Goal: Task Accomplishment & Management: Manage account settings

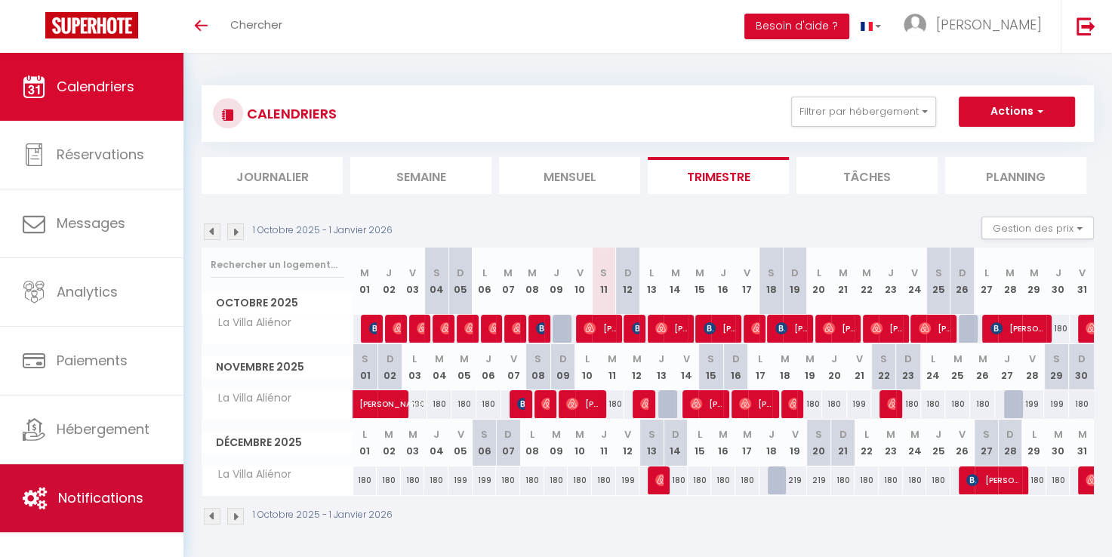
click at [119, 498] on span "Notifications" at bounding box center [100, 497] width 85 height 19
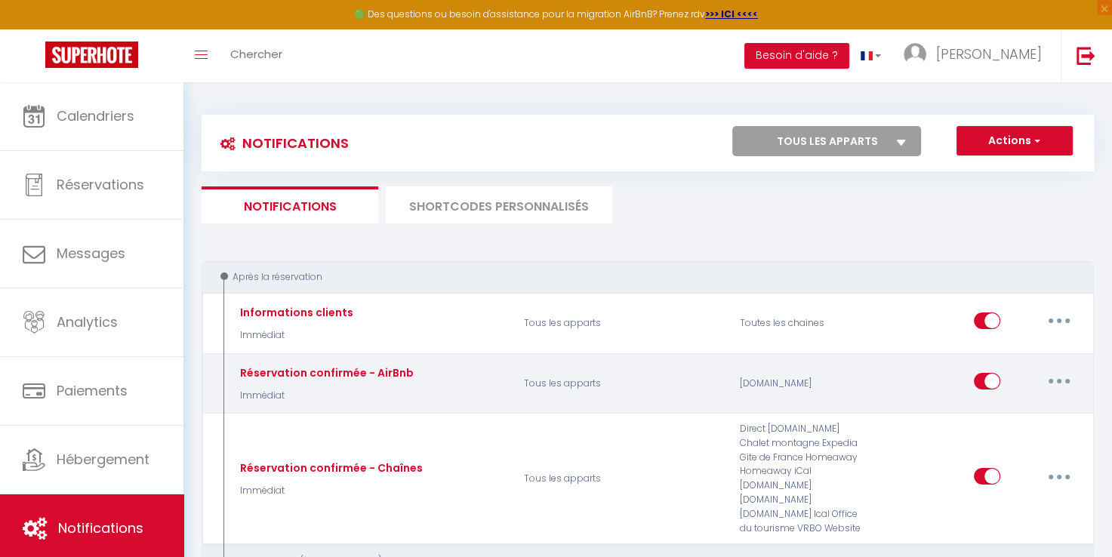
click at [1061, 375] on button "button" at bounding box center [1059, 381] width 42 height 24
click at [989, 411] on link "Editer" at bounding box center [1020, 416] width 112 height 26
type input "Réservation confirmée - AirBnb"
select select "Immédiat"
select select "if_booking_is_paid"
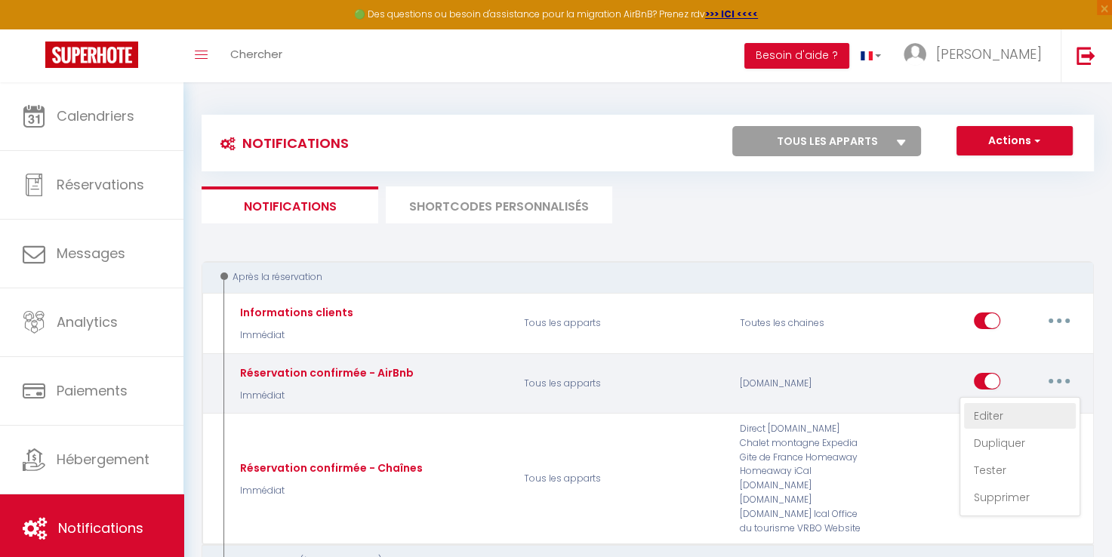
checkbox input "true"
checkbox input "false"
radio input "true"
type input "Confirmation de votre réservation – La Villa Aliénor"
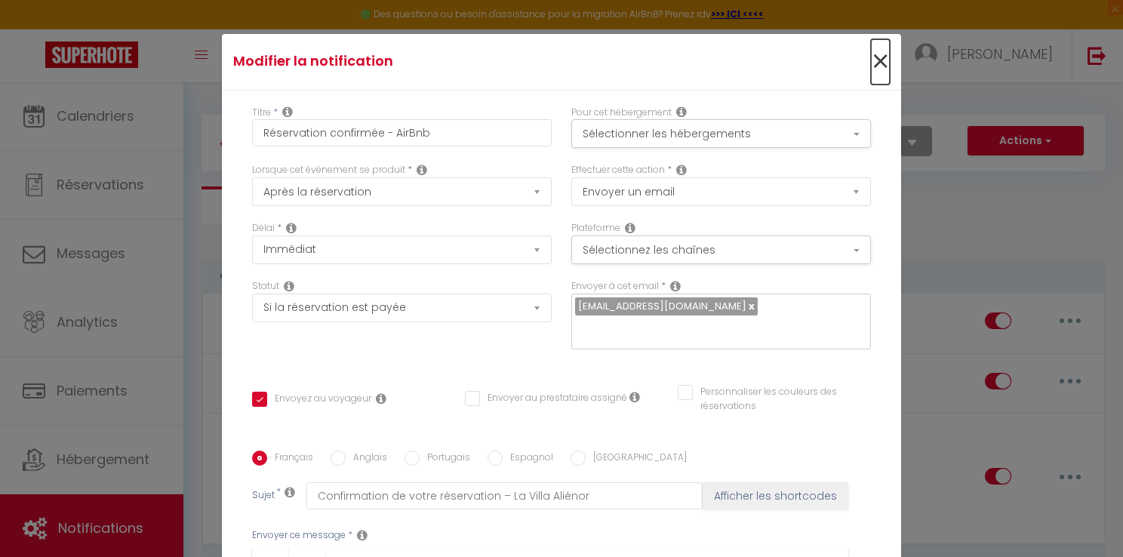
click at [871, 59] on span "×" at bounding box center [880, 61] width 19 height 45
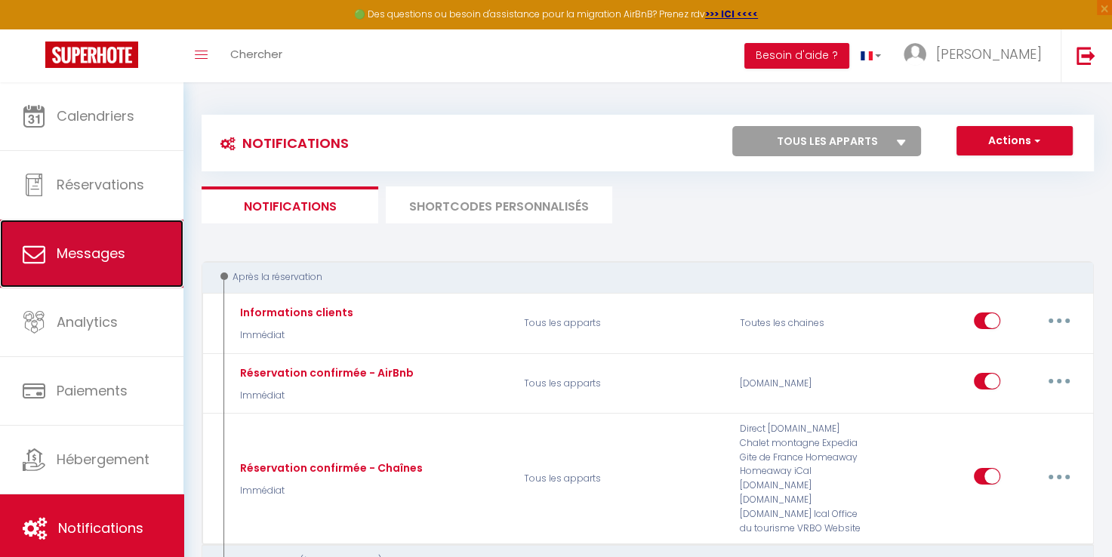
click at [69, 248] on span "Messages" at bounding box center [91, 253] width 69 height 19
select select "message"
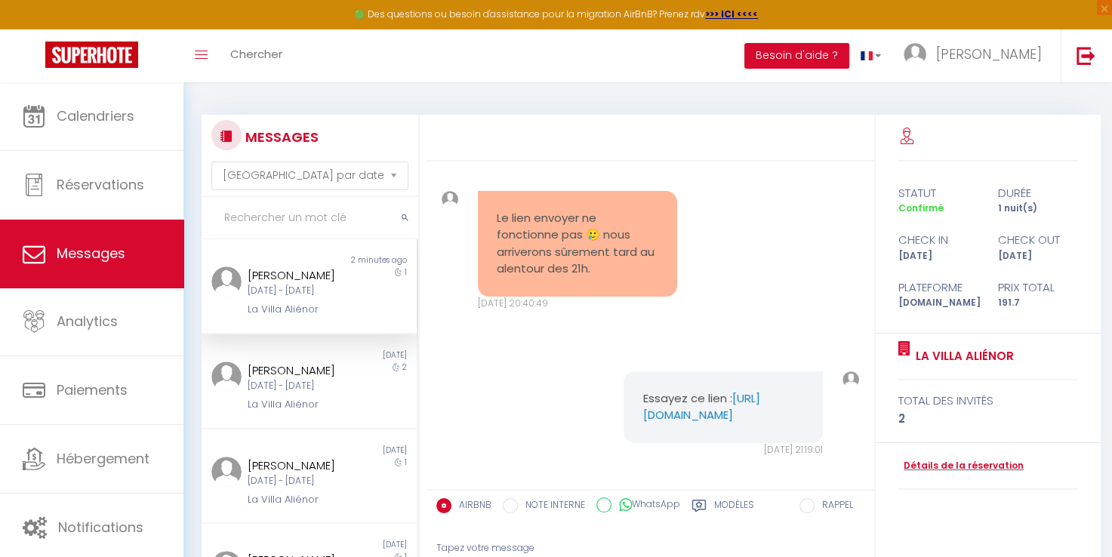
scroll to position [1259, 0]
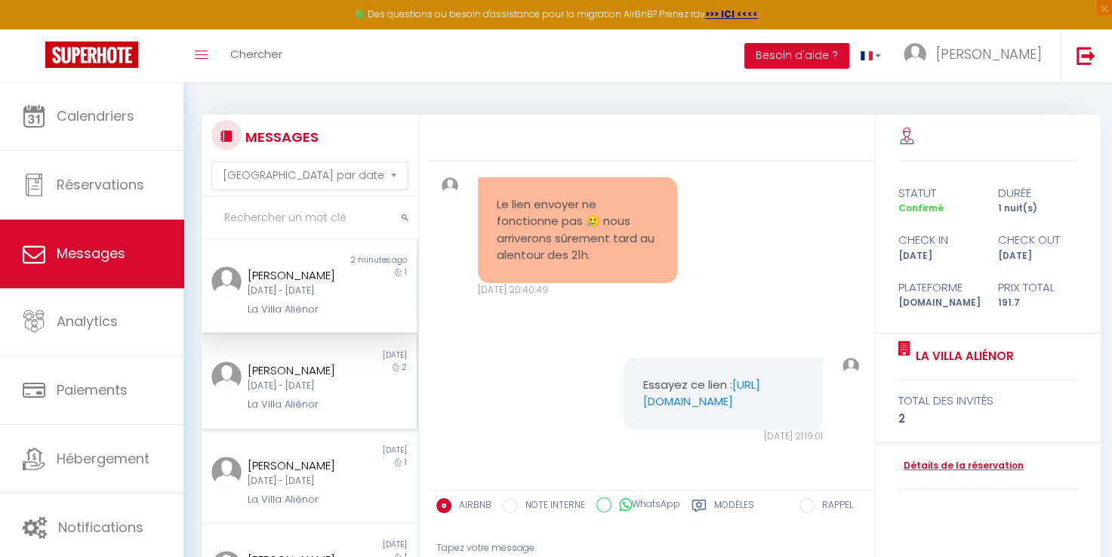
click at [293, 412] on div "La Villa Aliénor" at bounding box center [301, 404] width 106 height 15
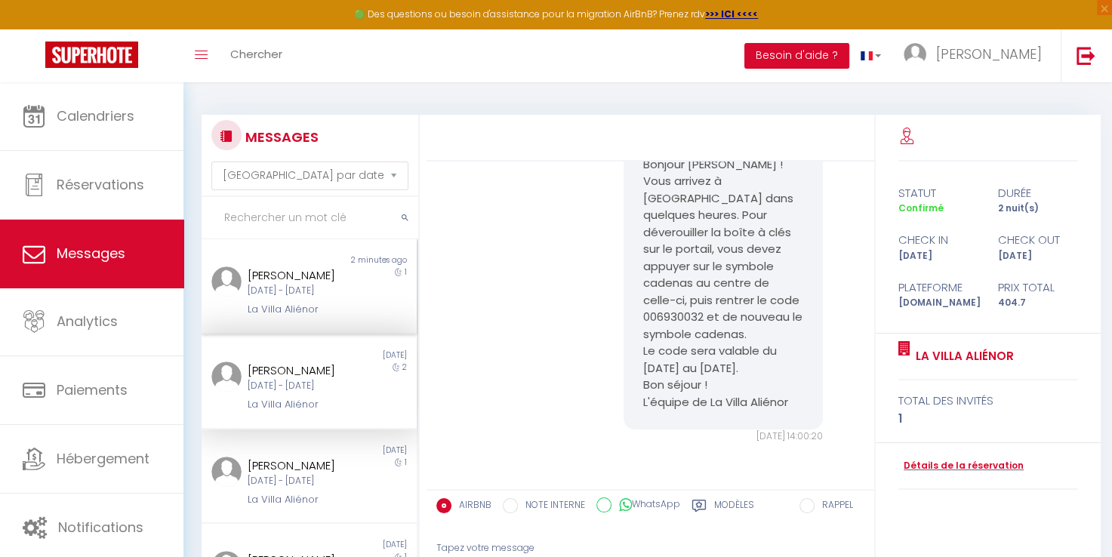
click at [294, 334] on div "Non lu 2 minutes ago [PERSON_NAME] [DATE] - [DATE] [GEOGRAPHIC_DATA] 1" at bounding box center [309, 286] width 215 height 95
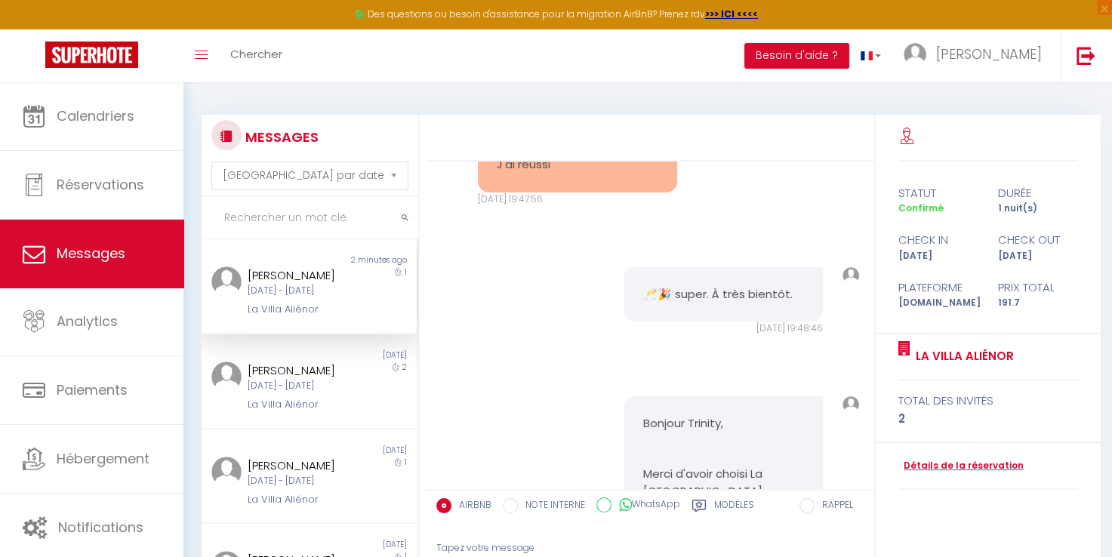
scroll to position [1259, 0]
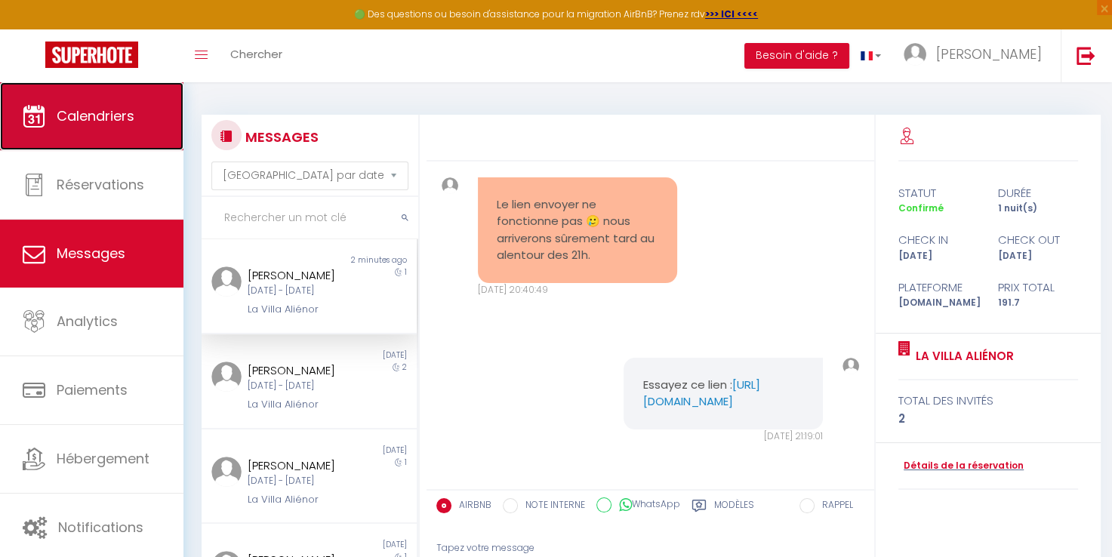
click at [86, 118] on span "Calendriers" at bounding box center [96, 115] width 78 height 19
